Goal: Task Accomplishment & Management: Manage account settings

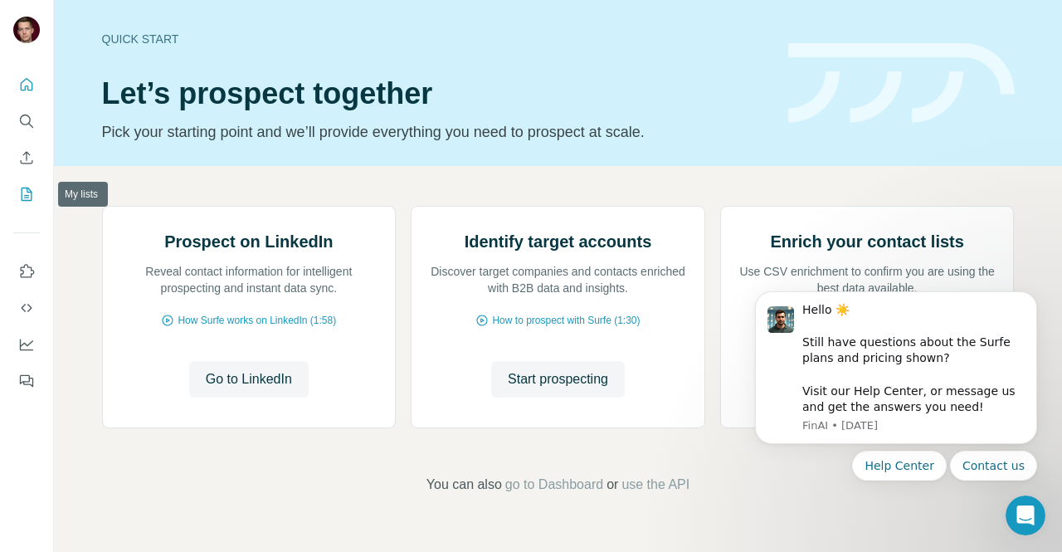
click at [32, 192] on icon "My lists" at bounding box center [26, 194] width 17 height 17
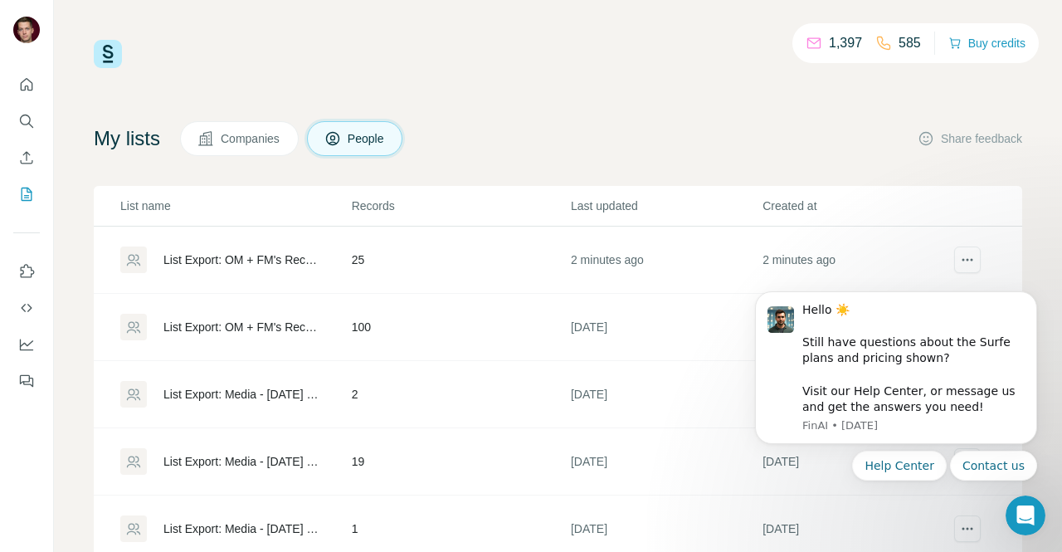
click at [254, 252] on div "List Export: OM + FM's Recently Posted - [DATE] 08:21" at bounding box center [243, 259] width 160 height 17
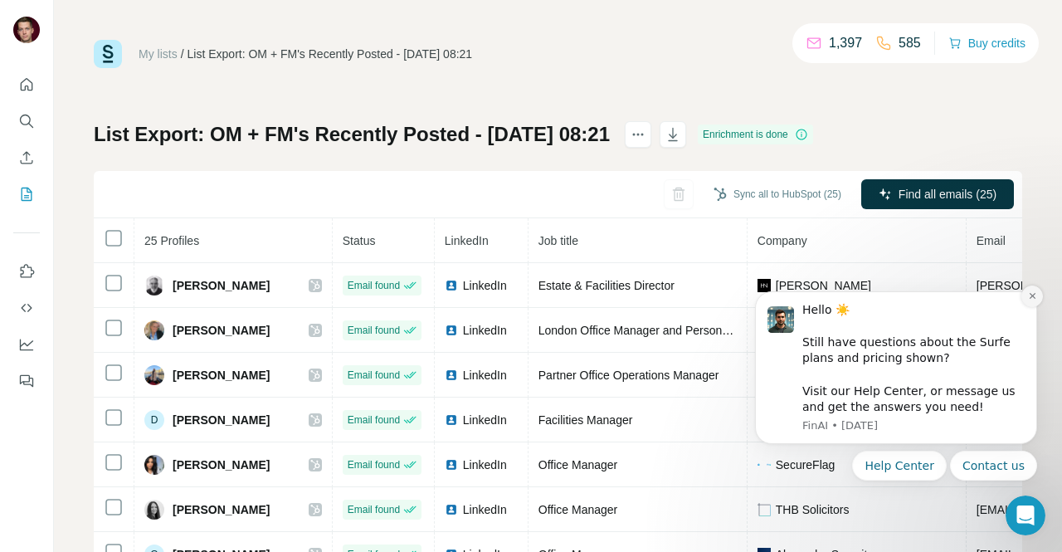
click at [1028, 299] on icon "Dismiss notification" at bounding box center [1032, 295] width 9 height 9
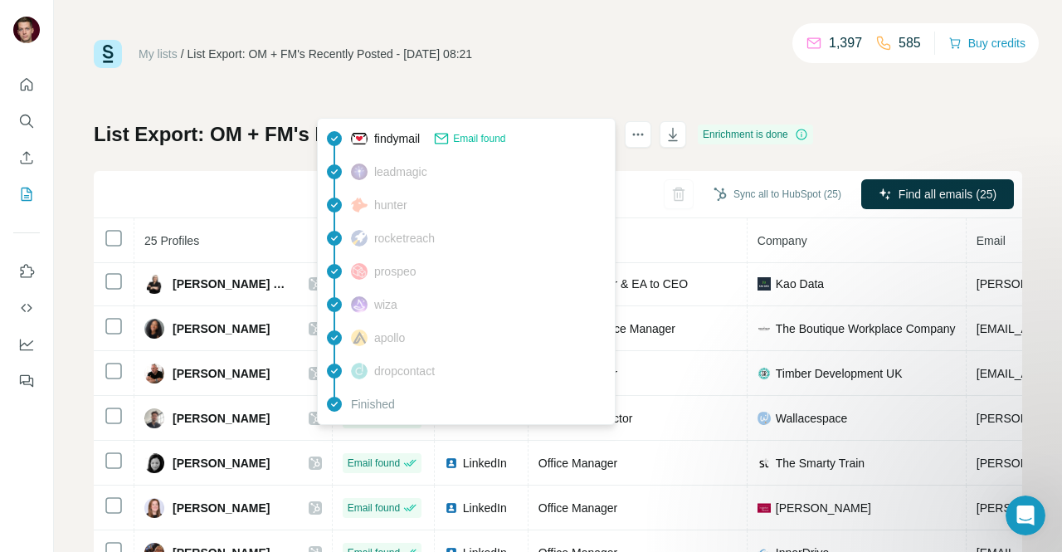
scroll to position [312, 0]
